Goal: Task Accomplishment & Management: Manage account settings

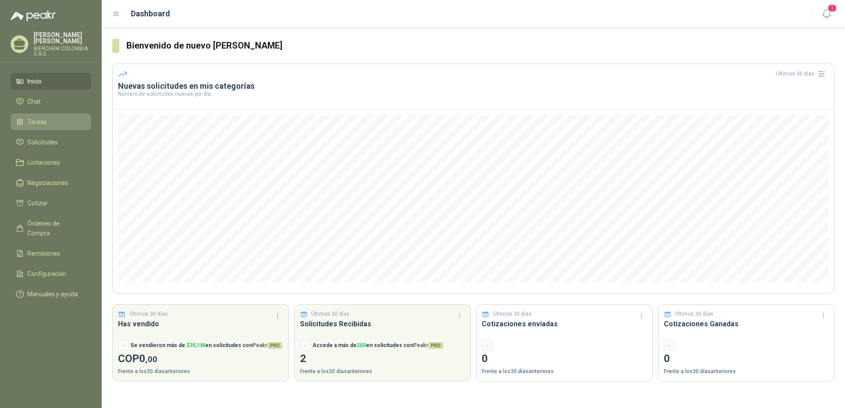
click at [41, 125] on span "Tareas" at bounding box center [36, 122] width 19 height 10
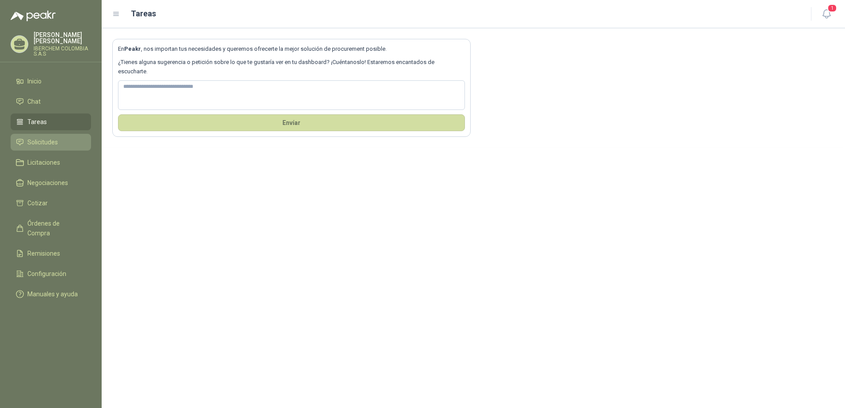
click at [35, 143] on span "Solicitudes" at bounding box center [42, 142] width 30 height 10
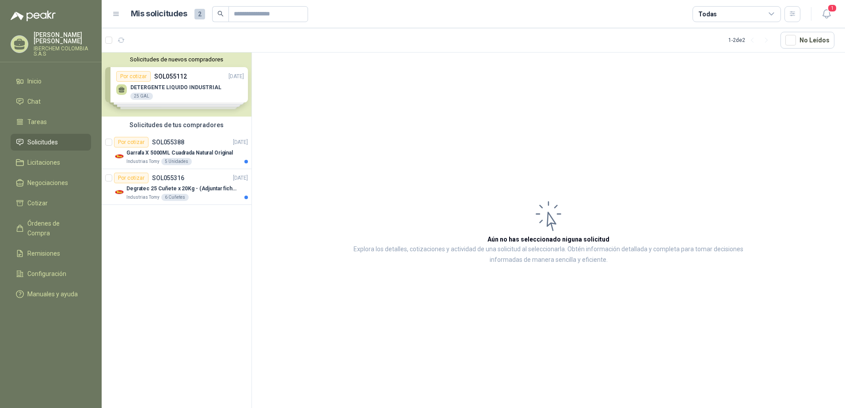
click at [181, 79] on div "Solicitudes de nuevos compradores Por cotizar SOL055112 [DATE] DETERGENTE LIQUI…" at bounding box center [177, 85] width 150 height 64
